Goal: Transaction & Acquisition: Purchase product/service

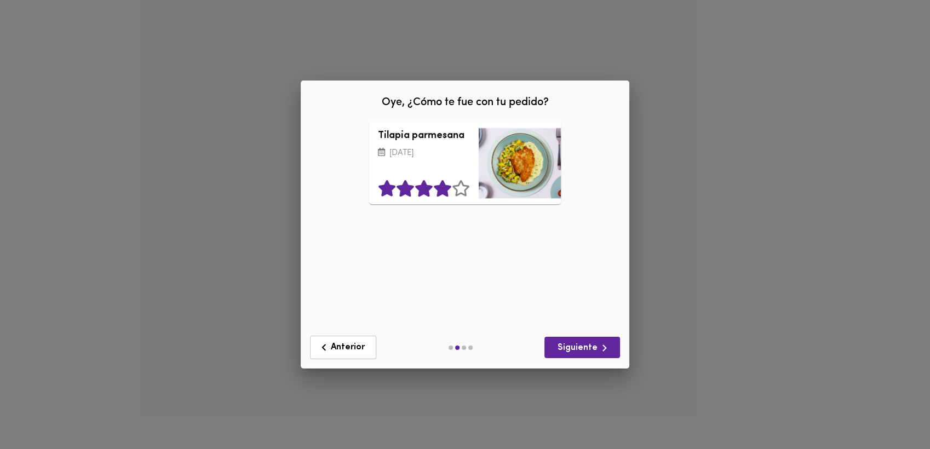
click at [446, 193] on icon at bounding box center [442, 188] width 17 height 16
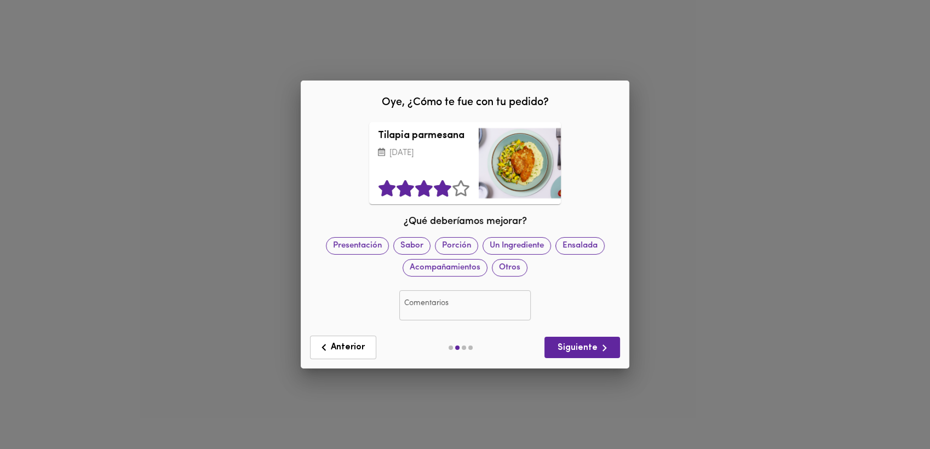
click at [587, 359] on div "Anterior Siguiente" at bounding box center [465, 347] width 319 height 32
click at [588, 345] on span "Siguiente" at bounding box center [582, 348] width 58 height 14
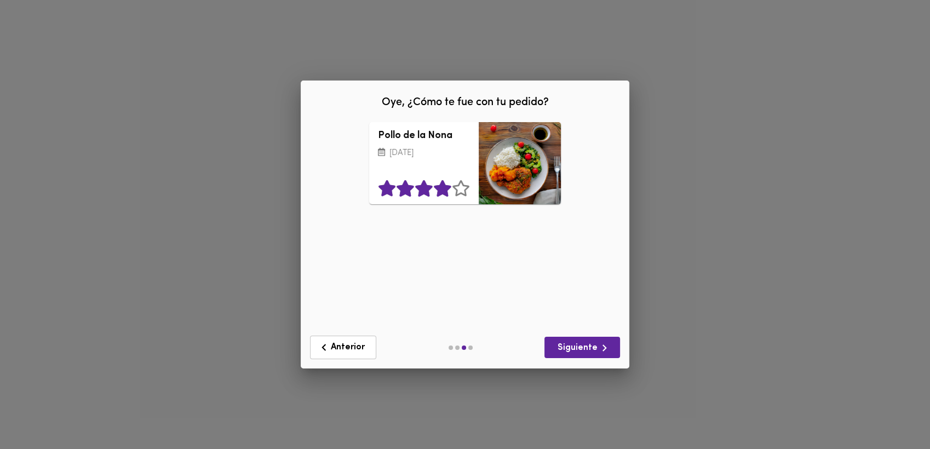
drag, startPoint x: 436, startPoint y: 187, endPoint x: 578, endPoint y: 217, distance: 145.0
click at [437, 187] on icon at bounding box center [442, 188] width 17 height 16
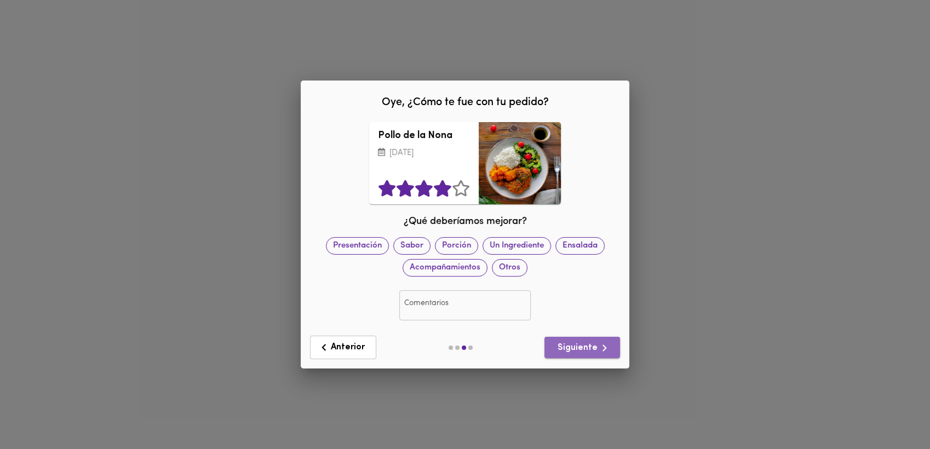
click at [592, 349] on span "Siguiente" at bounding box center [582, 348] width 58 height 14
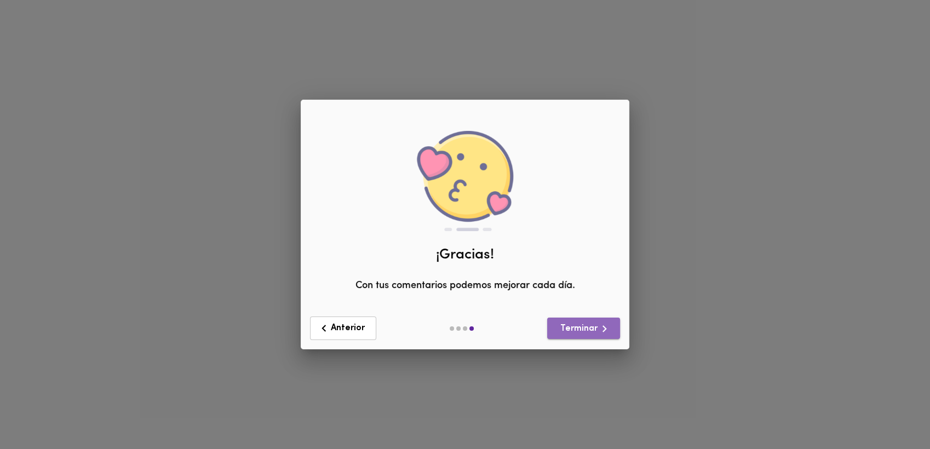
click at [561, 326] on span "Terminar" at bounding box center [583, 329] width 55 height 14
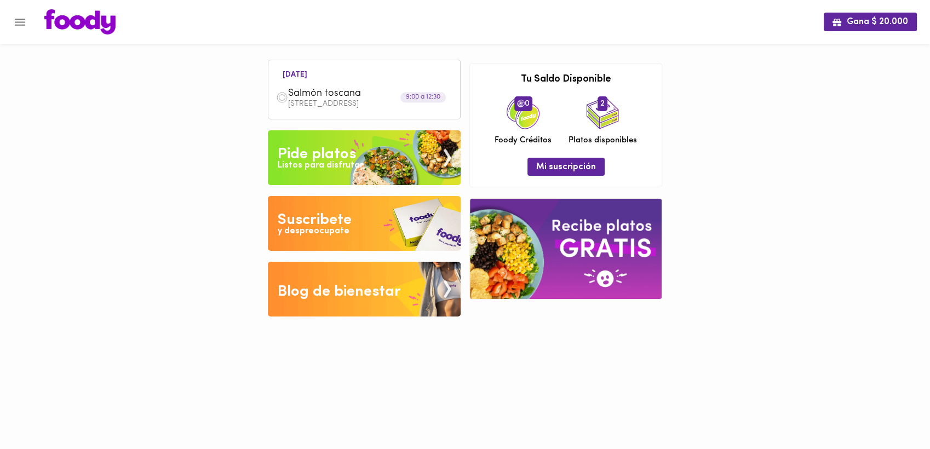
click at [311, 157] on div "Pide platos" at bounding box center [317, 154] width 78 height 22
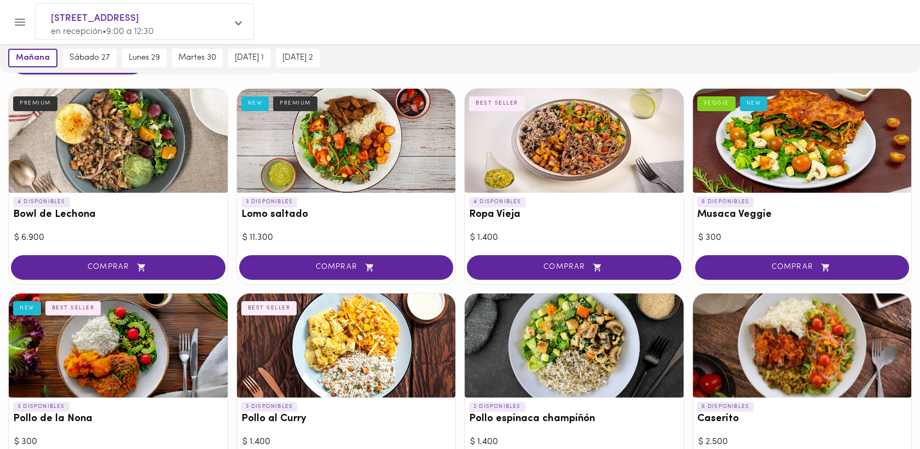
scroll to position [59, 0]
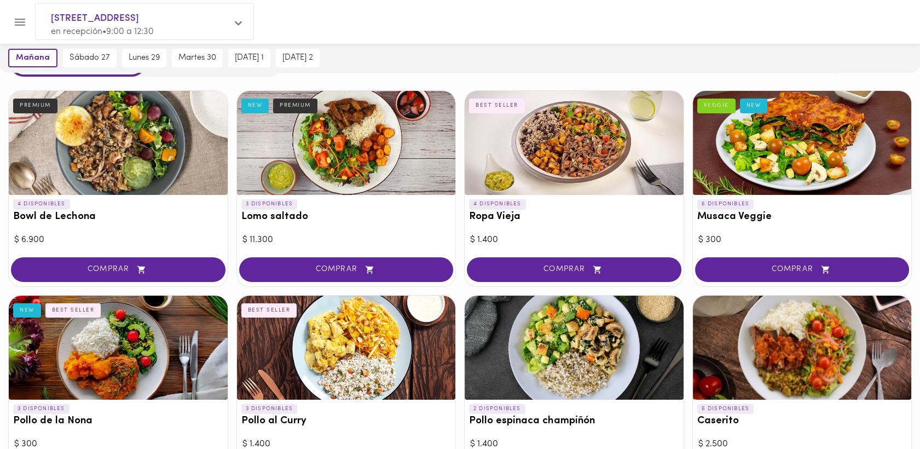
click at [581, 140] on div at bounding box center [574, 143] width 219 height 104
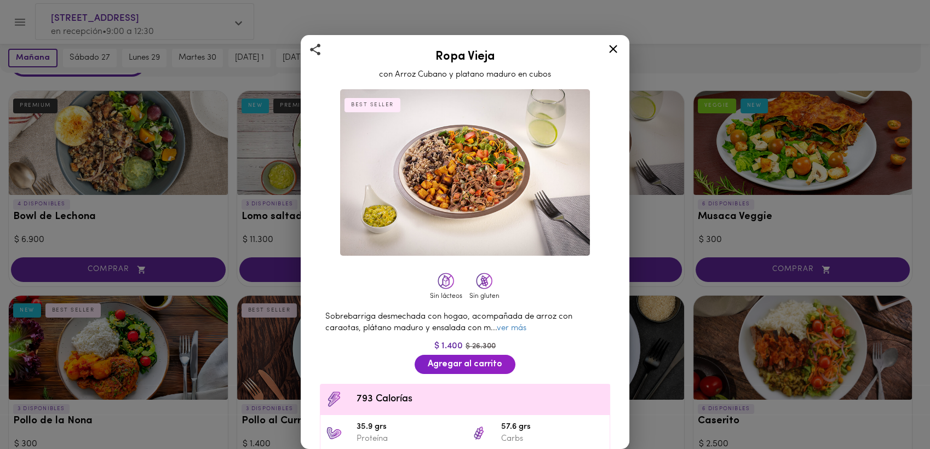
click at [731, 24] on div "Ropa Vieja con Arroz Cubano y platano maduro en cubos BEST SELLER Sin lácteos S…" at bounding box center [465, 224] width 930 height 449
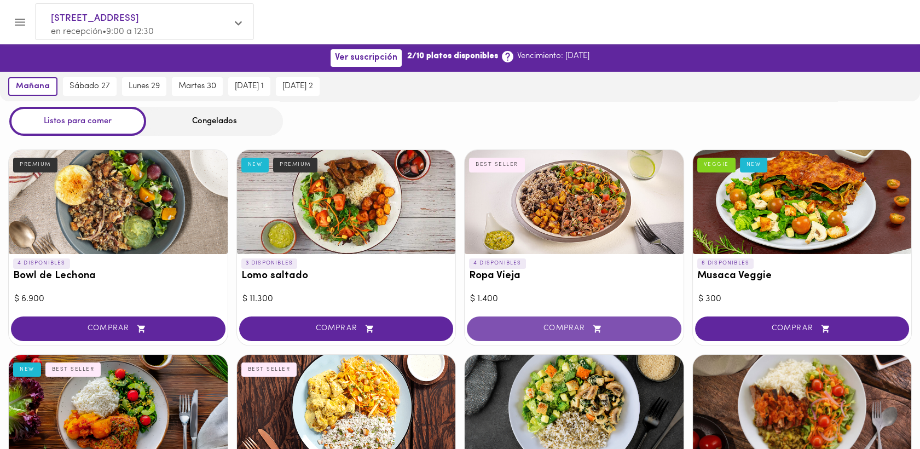
click at [561, 330] on span "COMPRAR" at bounding box center [574, 328] width 187 height 9
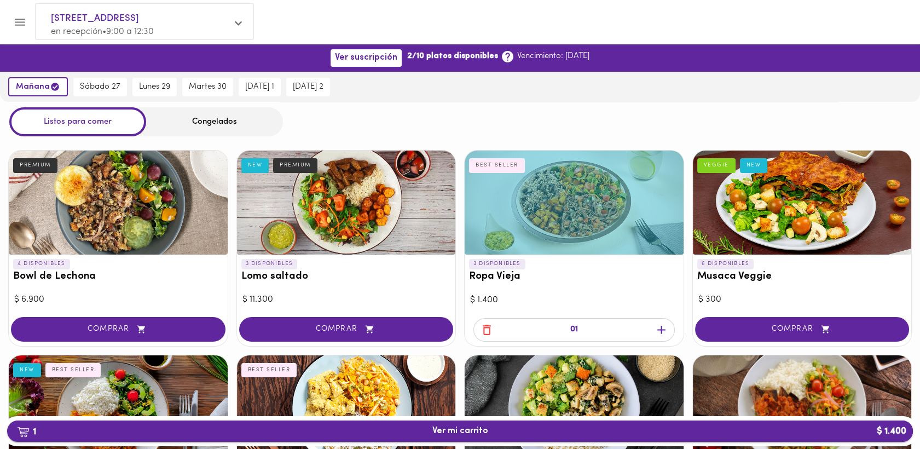
click at [445, 431] on span "1 Ver mi carrito $ 1.400" at bounding box center [461, 431] width 56 height 10
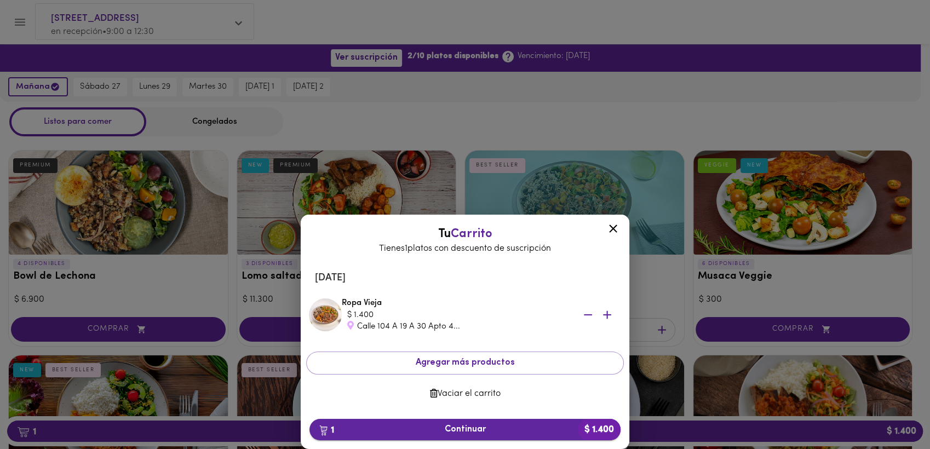
click at [464, 430] on span "1 Continuar $ 1.400" at bounding box center [464, 429] width 293 height 10
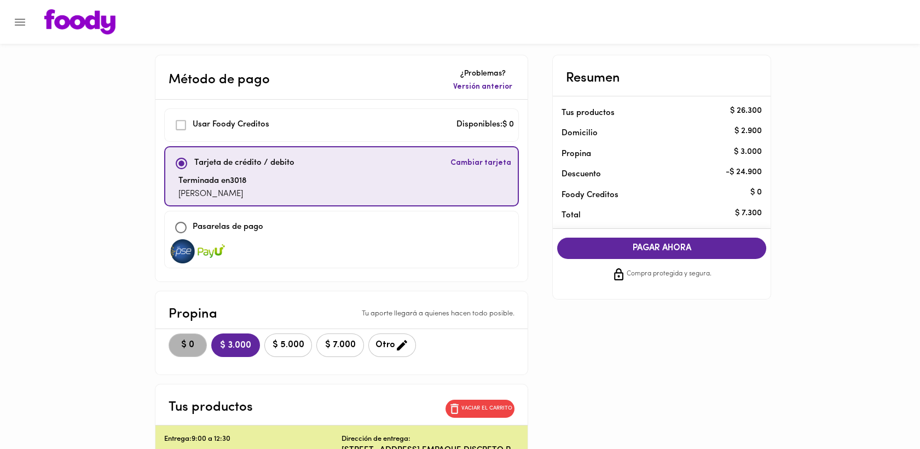
click at [180, 348] on span "$ 0" at bounding box center [188, 345] width 24 height 10
click at [664, 251] on span "PAGAR AHORA" at bounding box center [661, 248] width 187 height 10
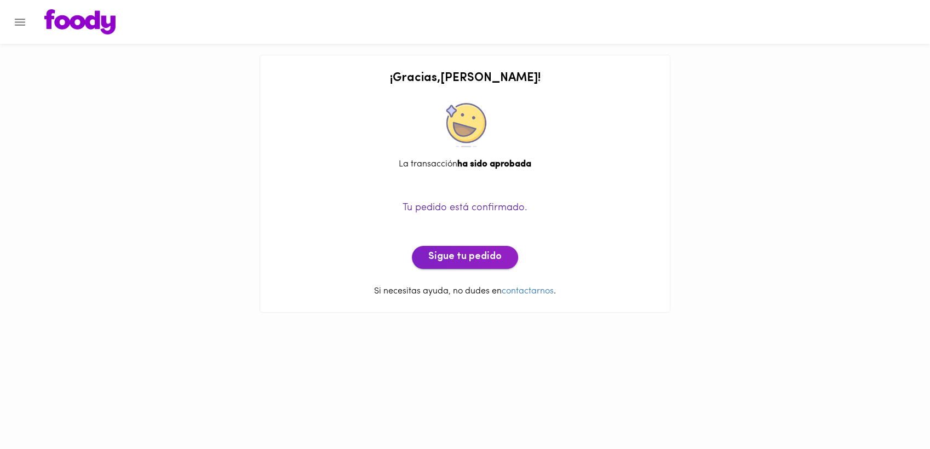
click at [450, 252] on span "Sigue tu pedido" at bounding box center [464, 257] width 73 height 12
